Goal: Find specific page/section: Find specific page/section

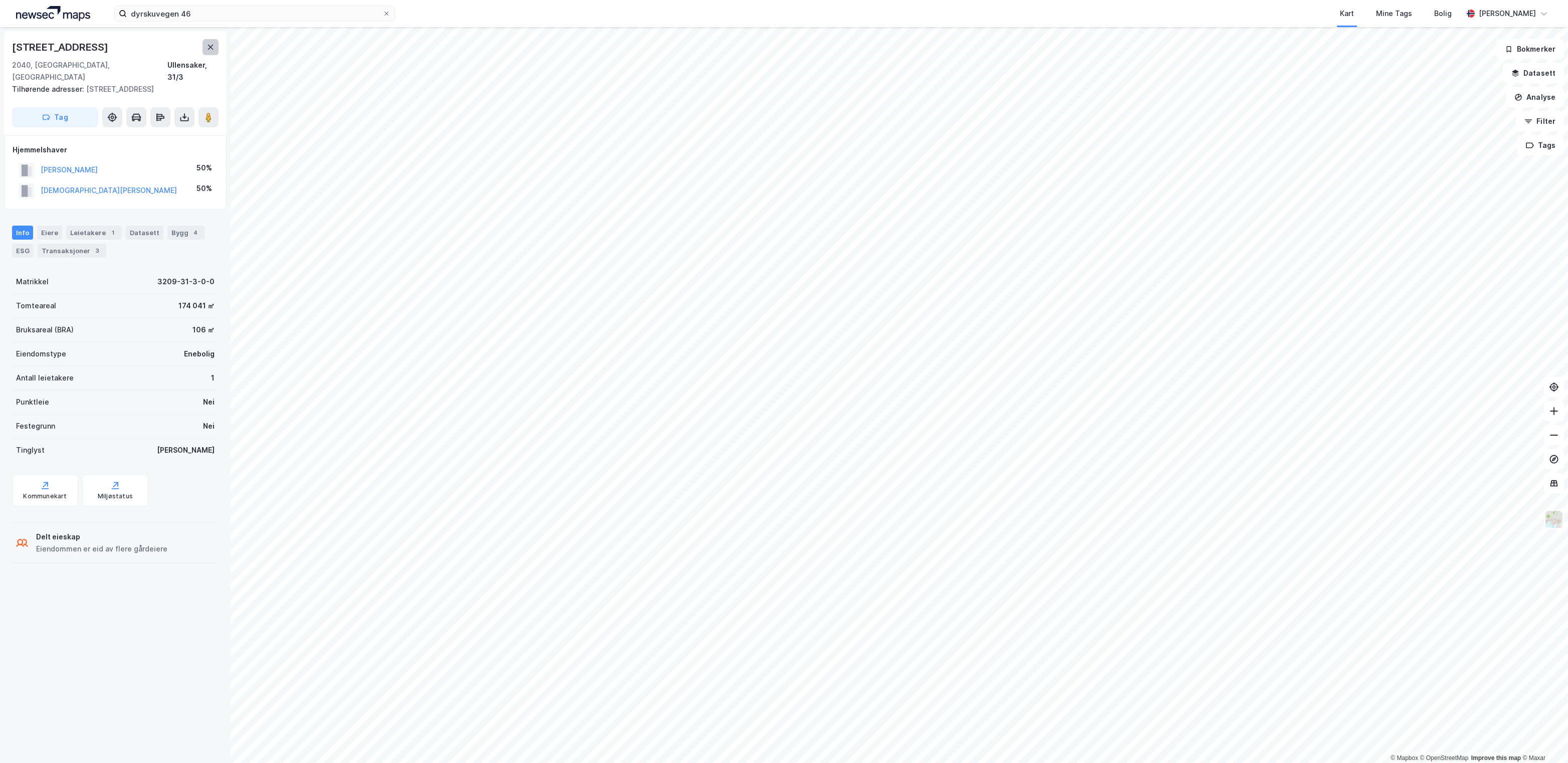
click at [208, 49] on icon at bounding box center [211, 47] width 5 height 5
